Goal: Use online tool/utility: Utilize a website feature to perform a specific function

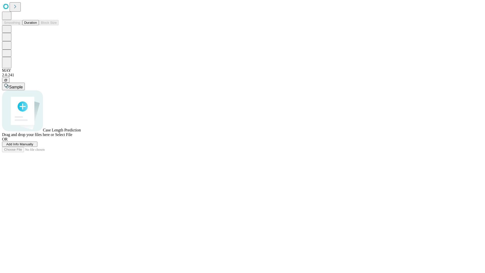
click at [37, 25] on button "Duration" at bounding box center [30, 22] width 17 height 5
click at [33, 146] on span "Add Info Manually" at bounding box center [19, 144] width 27 height 4
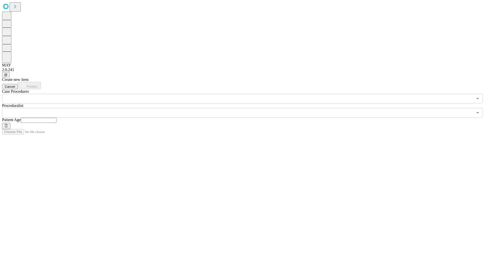
click at [57, 118] on input "text" at bounding box center [39, 120] width 36 height 5
type input "**"
click at [246, 108] on input "text" at bounding box center [237, 113] width 471 height 10
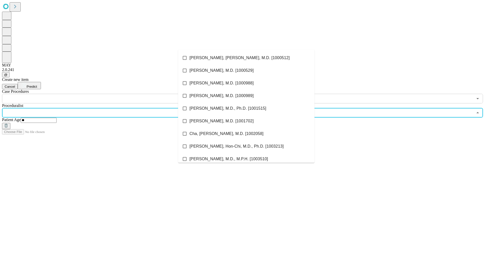
click at [246, 58] on li "[PERSON_NAME], [PERSON_NAME], M.D. [1000512]" at bounding box center [246, 58] width 136 height 13
click at [106, 94] on input "text" at bounding box center [237, 99] width 471 height 10
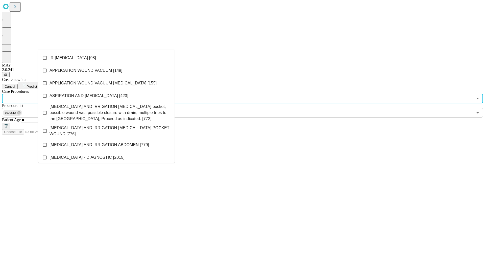
click at [106, 58] on li "IR [MEDICAL_DATA] [98]" at bounding box center [106, 58] width 136 height 13
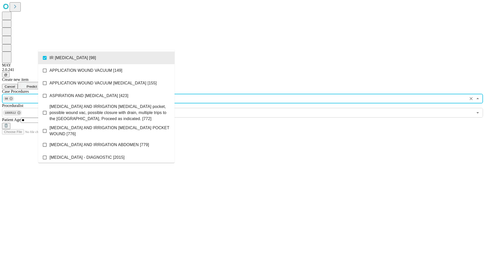
click at [37, 85] on span "Predict" at bounding box center [32, 87] width 10 height 4
